Goal: Task Accomplishment & Management: Manage account settings

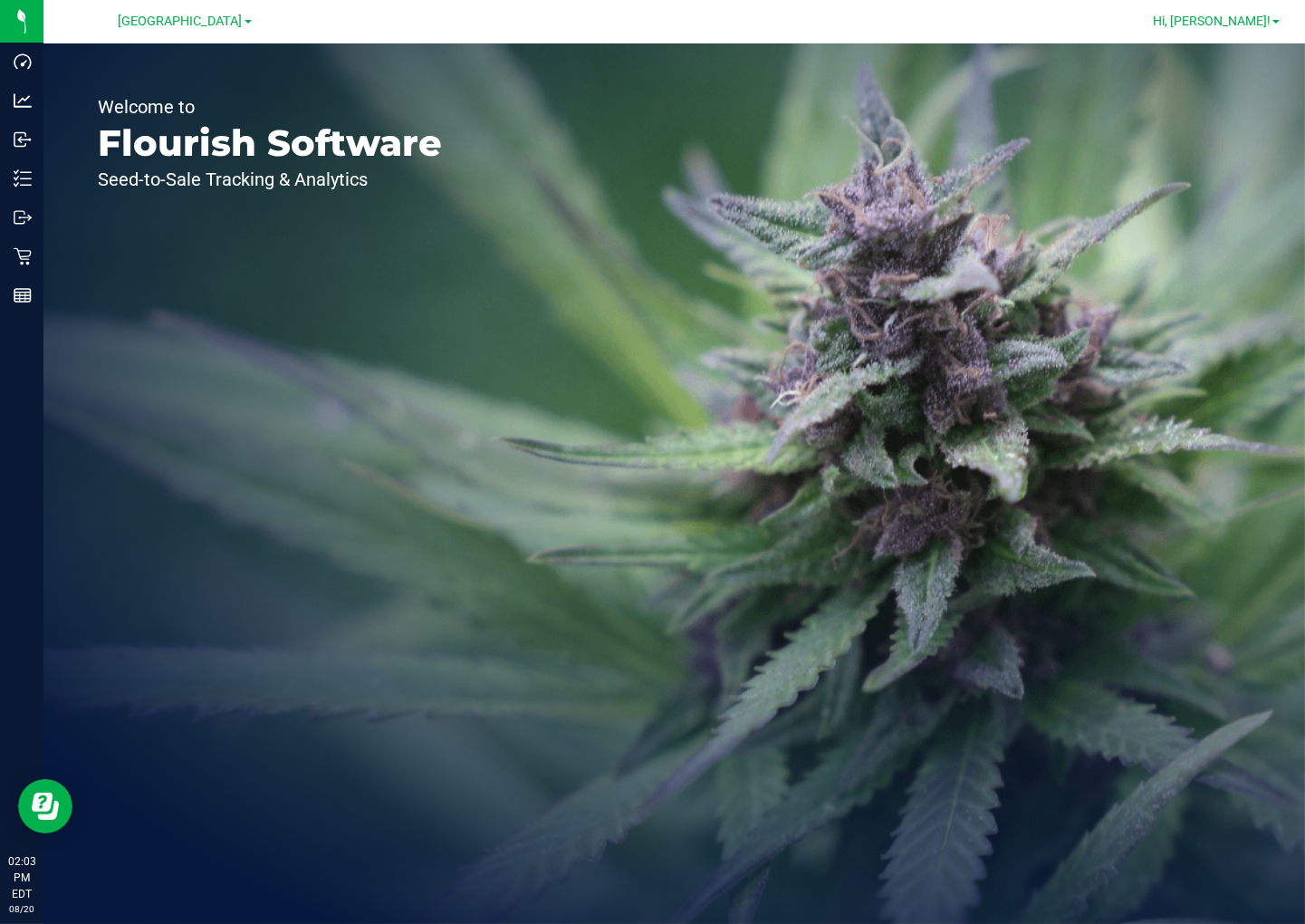
click at [1274, 20] on span at bounding box center [1276, 22] width 7 height 4
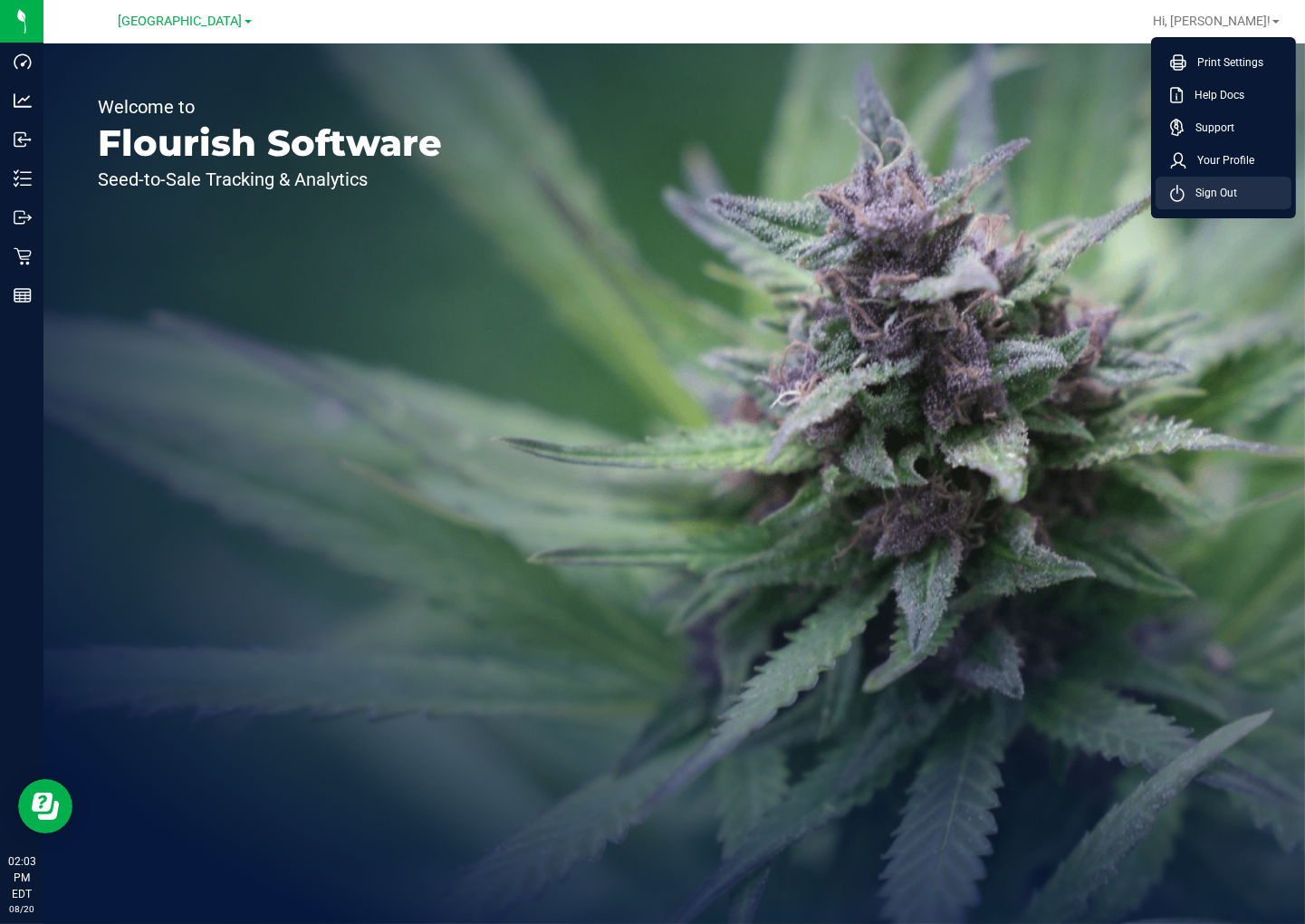
click at [1233, 194] on span "Sign Out" at bounding box center [1212, 192] width 53 height 18
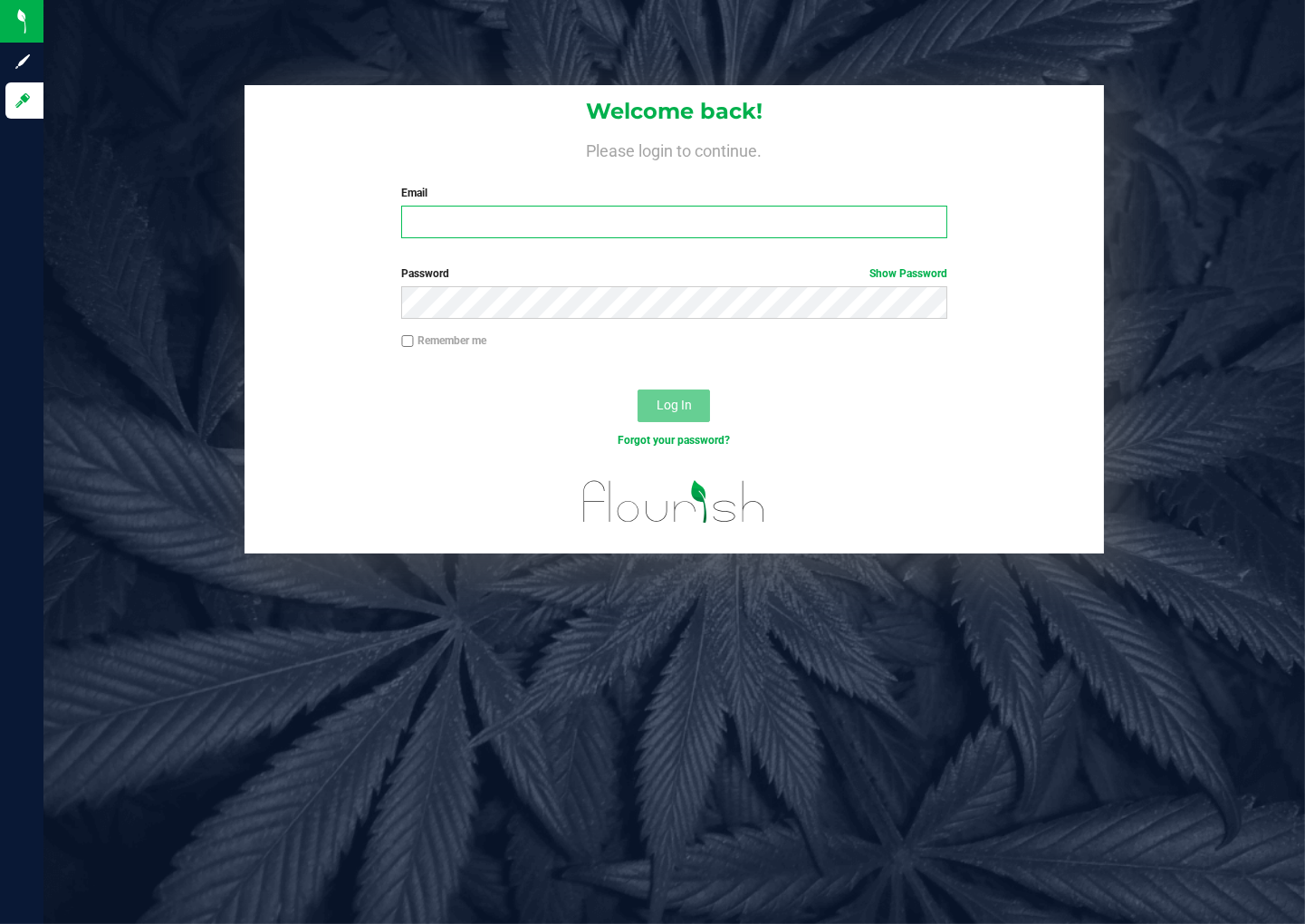
click at [610, 238] on input "Email" at bounding box center [674, 221] width 545 height 32
type input "sbendele@liveparallel.com"
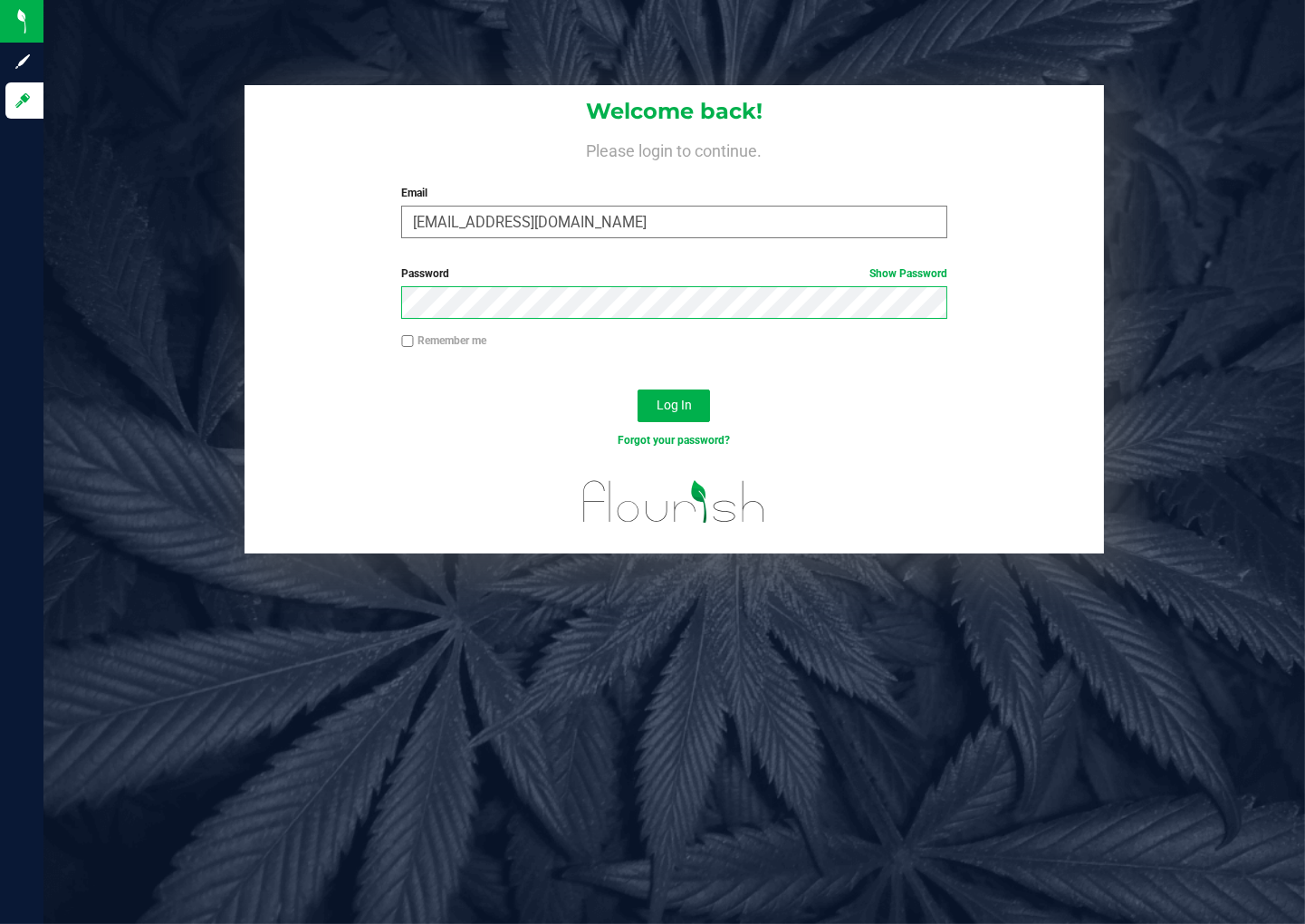
click at [637, 390] on button "Log In" at bounding box center [674, 406] width 73 height 32
